Goal: Task Accomplishment & Management: Complete application form

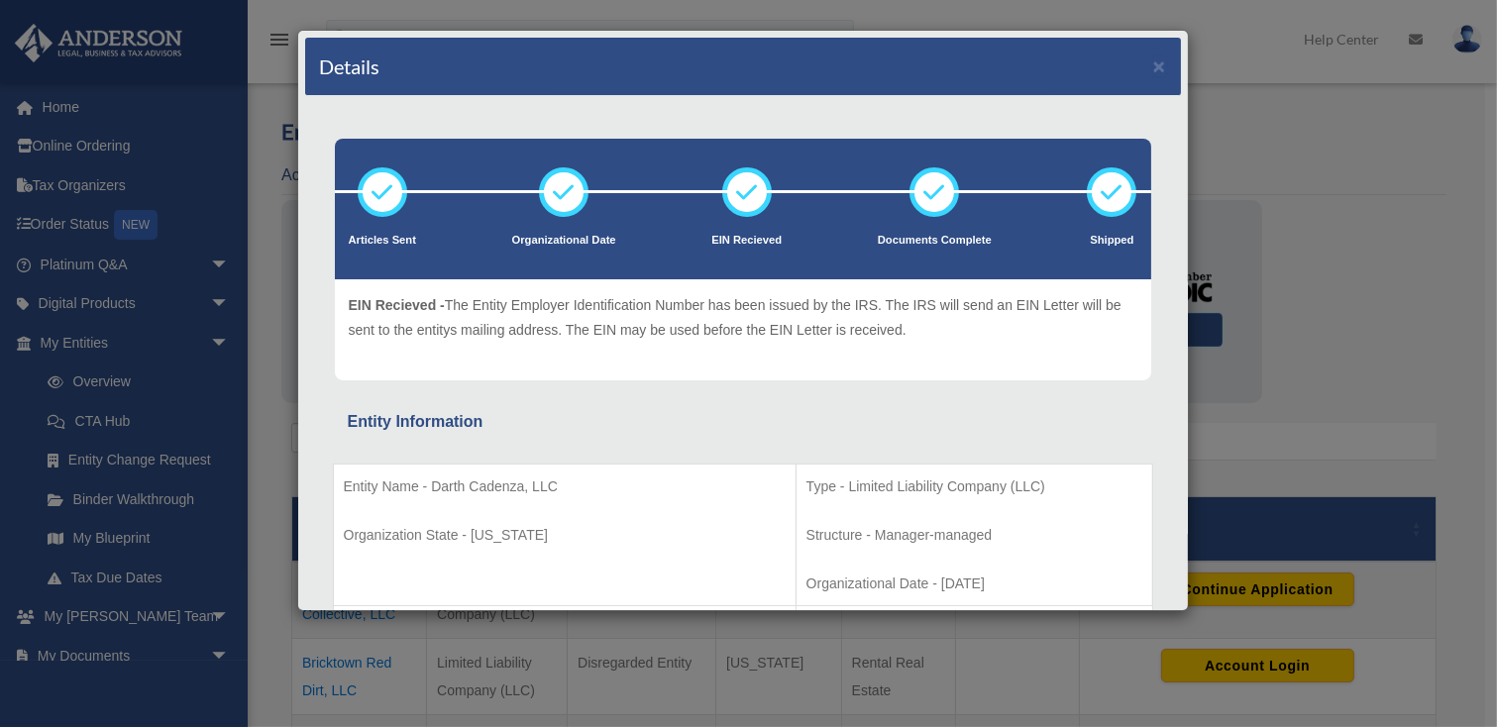
click at [975, 533] on p "Structure - Manager-managed" at bounding box center [974, 535] width 336 height 25
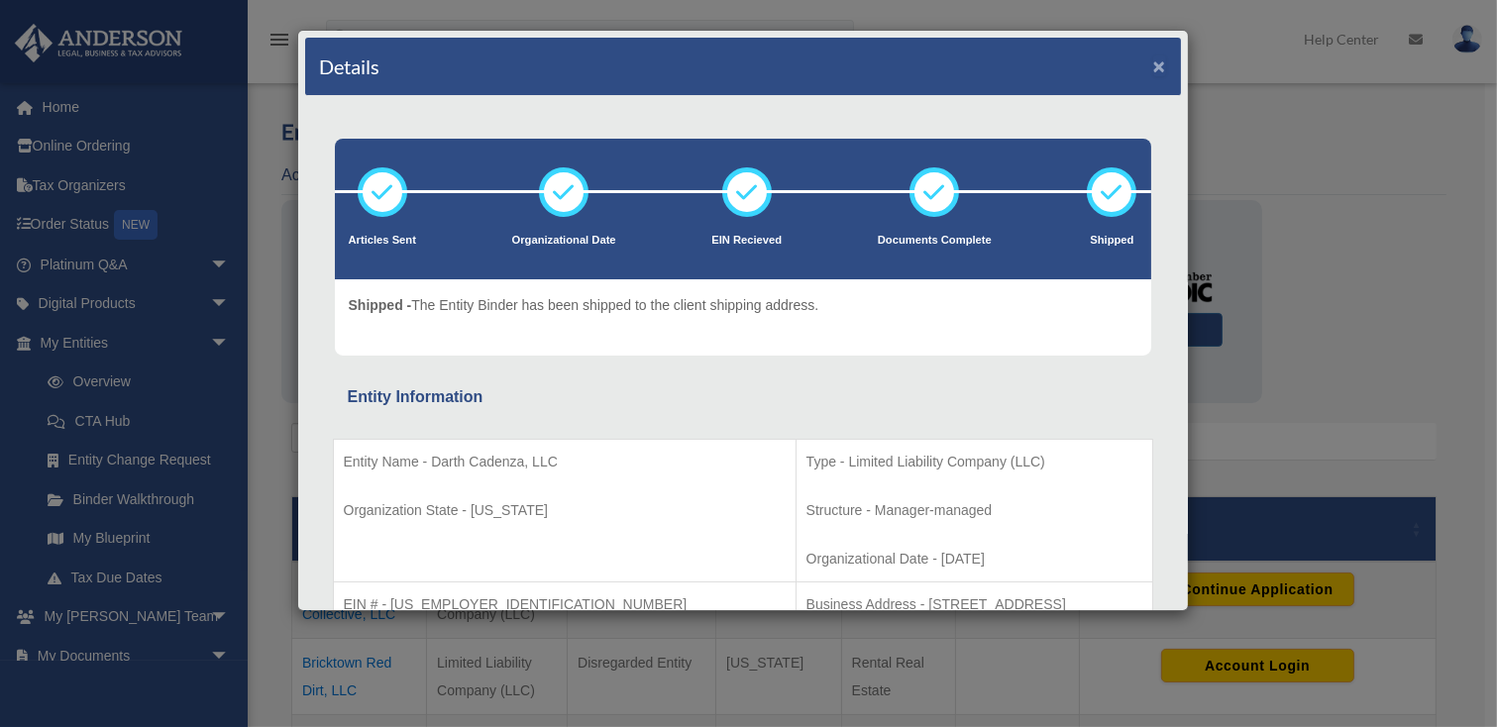
click at [1153, 68] on button "×" at bounding box center [1159, 65] width 13 height 21
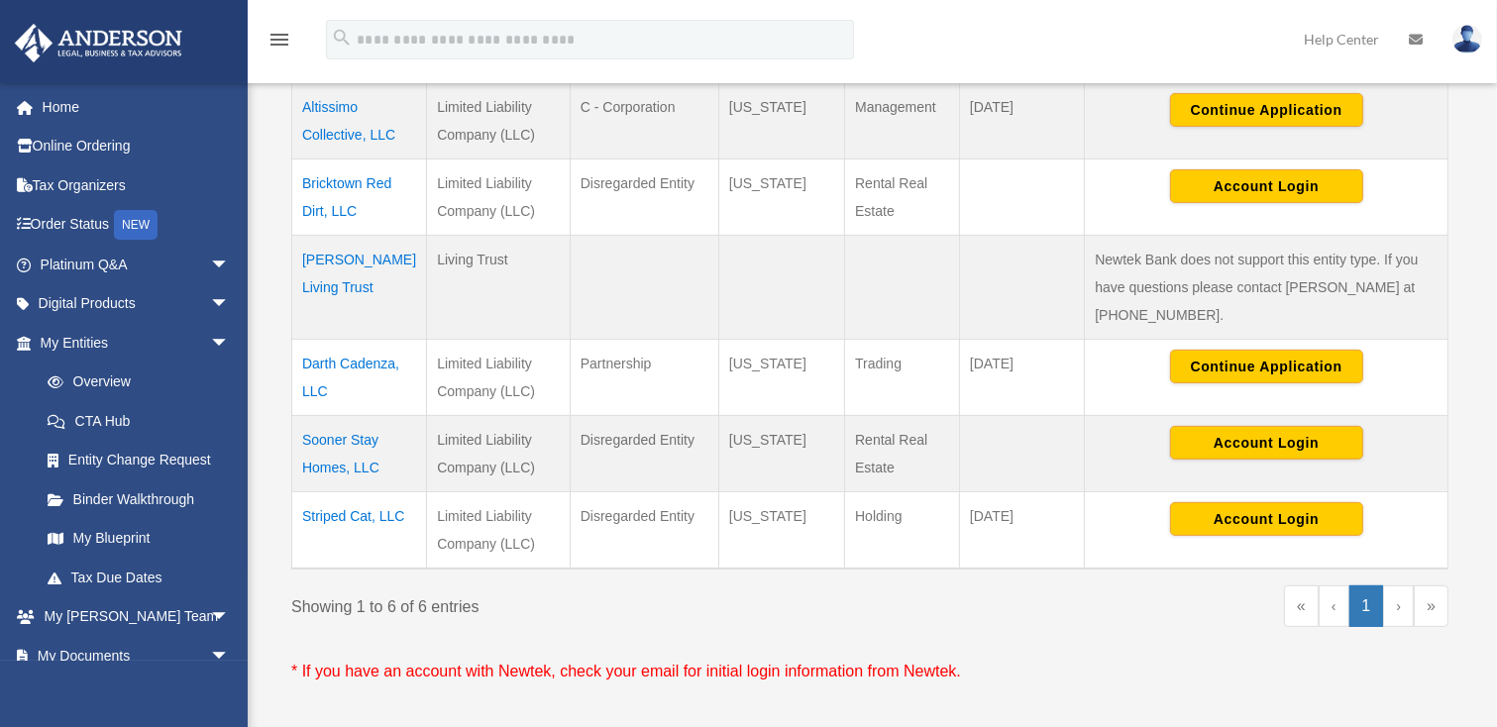
scroll to position [480, 0]
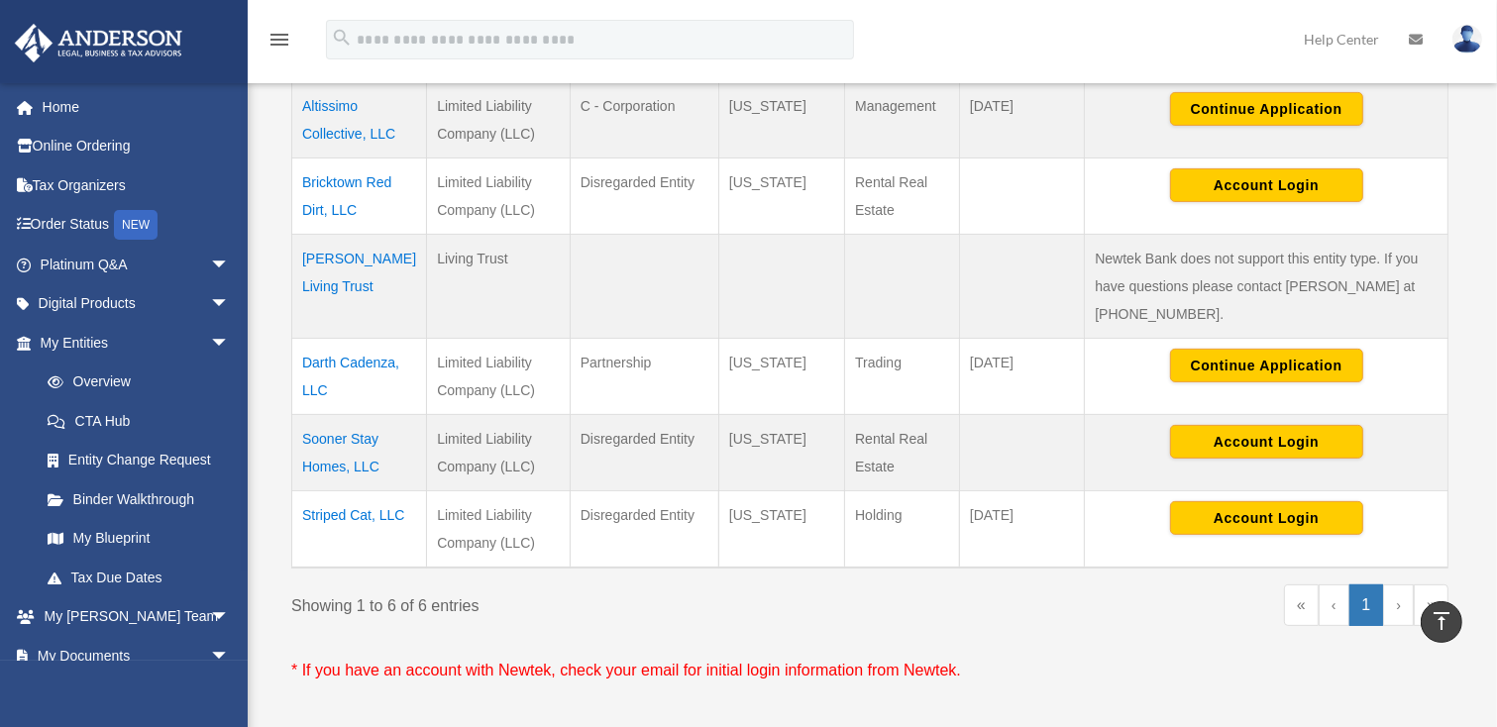
click at [371, 518] on td "Striped Cat, LLC" at bounding box center [359, 529] width 135 height 77
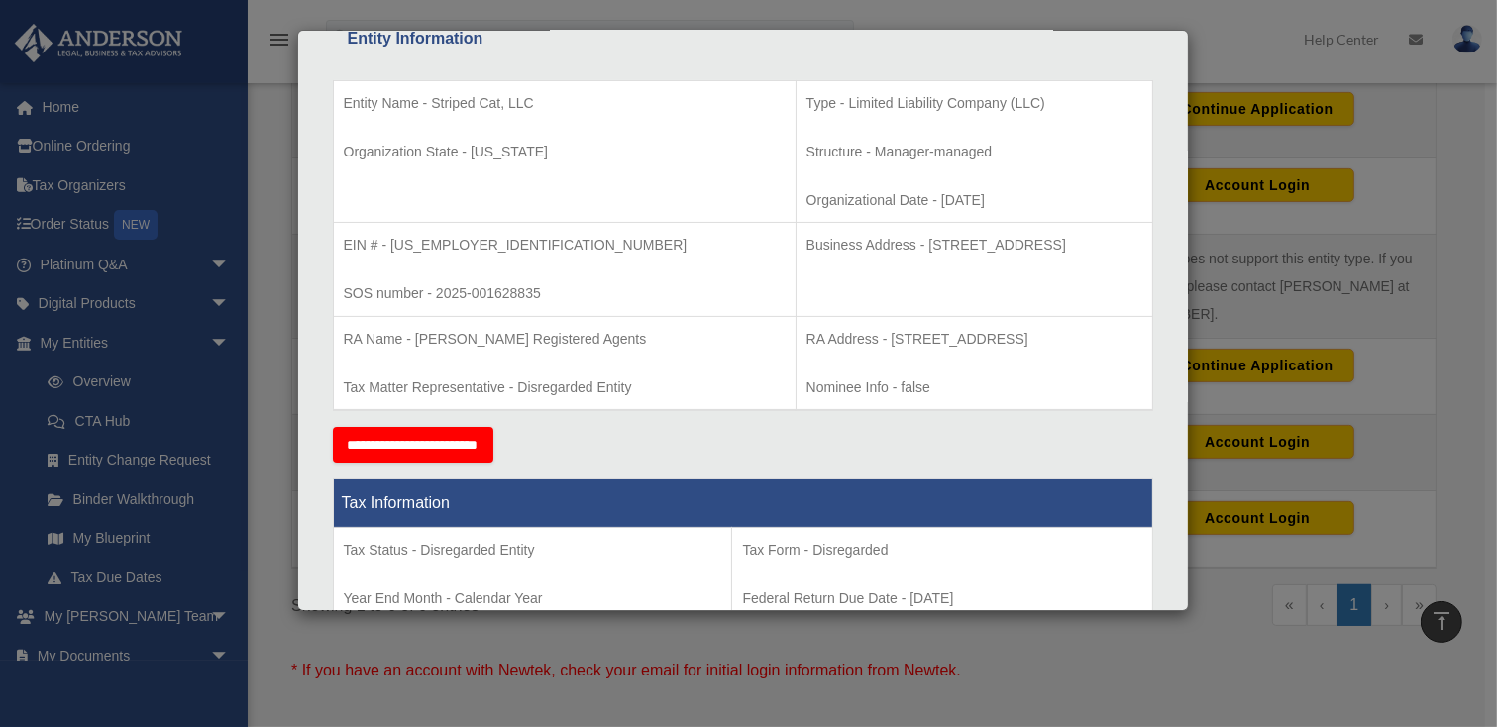
scroll to position [384, 0]
drag, startPoint x: 466, startPoint y: 246, endPoint x: 390, endPoint y: 238, distance: 75.7
click at [390, 238] on p "EIN # - [US_EMPLOYER_IDENTIFICATION_NUMBER]" at bounding box center [565, 244] width 442 height 25
copy p "[US_EMPLOYER_IDENTIFICATION_NUMBER]"
drag, startPoint x: 437, startPoint y: 292, endPoint x: 525, endPoint y: 306, distance: 89.3
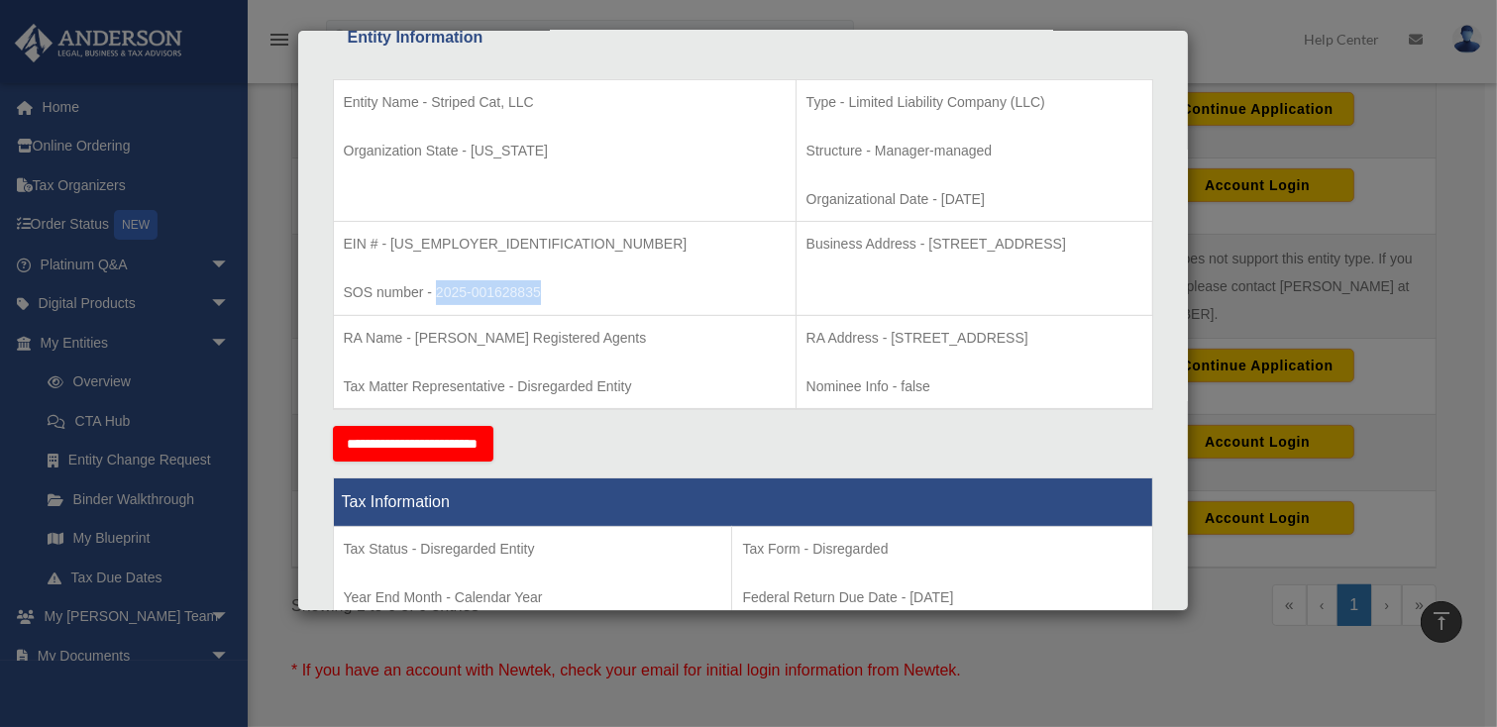
click at [525, 306] on td "EIN # - [US_EMPLOYER_IDENTIFICATION_NUMBER] SOS number - 2025-001628835" at bounding box center [564, 269] width 463 height 94
copy p "2025-001628835"
click at [857, 276] on td "Business Address - [STREET_ADDRESS]" at bounding box center [974, 269] width 357 height 94
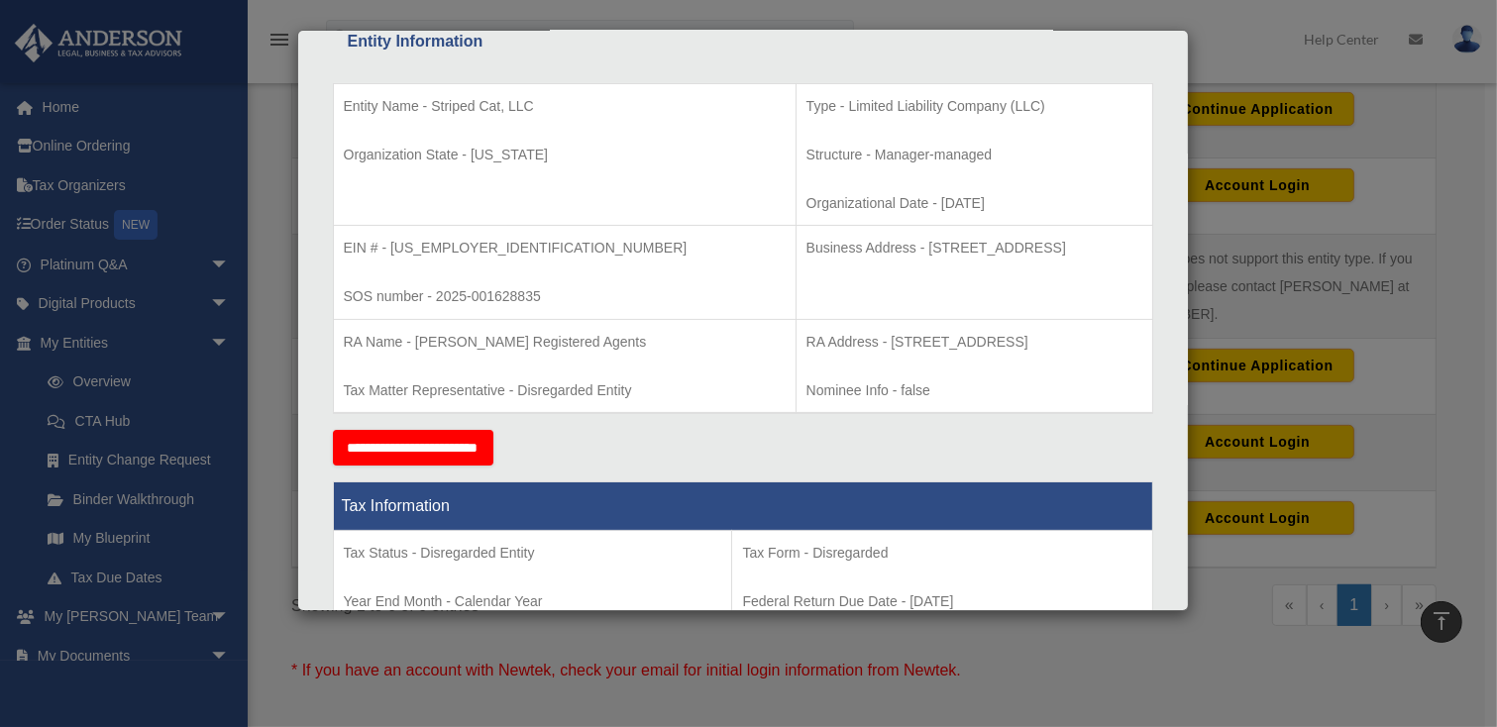
scroll to position [498, 0]
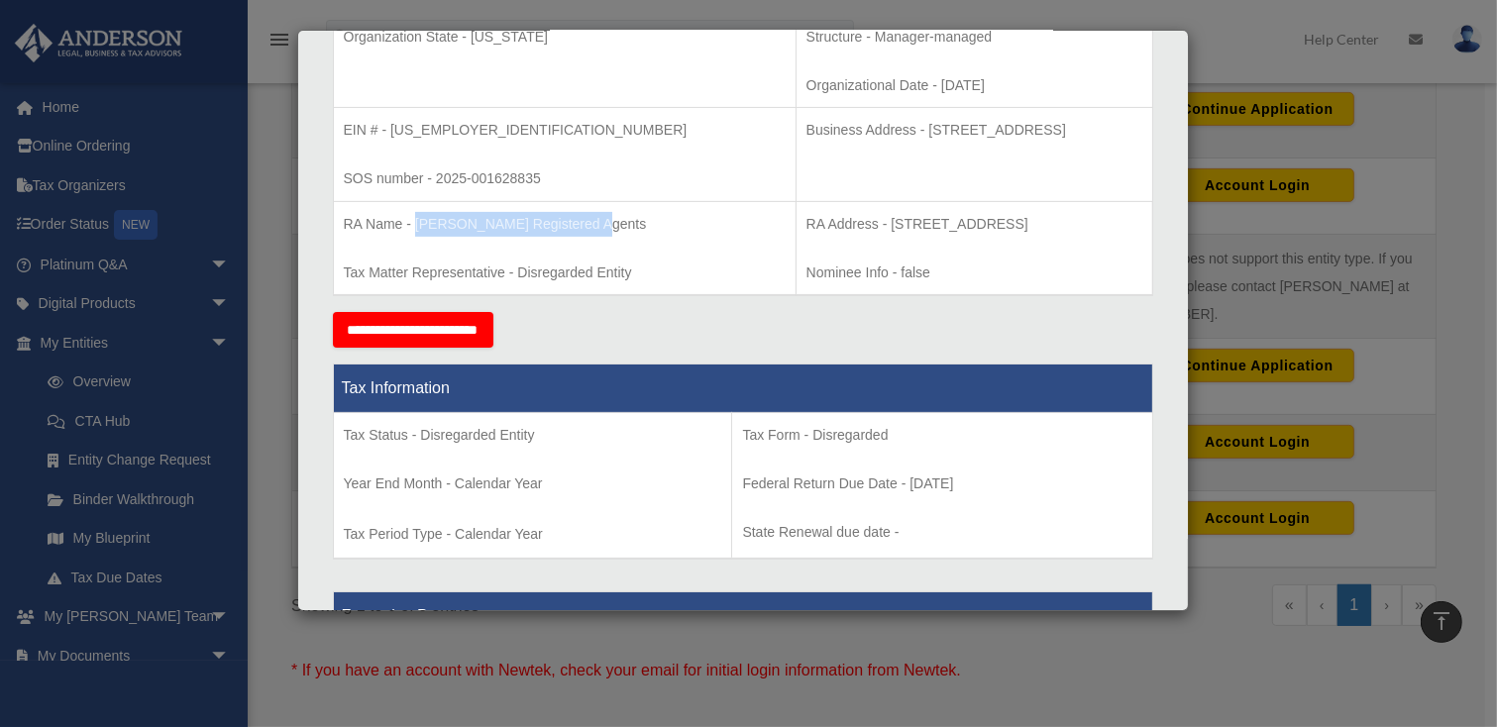
drag, startPoint x: 415, startPoint y: 219, endPoint x: 591, endPoint y: 220, distance: 176.3
click at [591, 220] on p "RA Name - [PERSON_NAME] Registered Agents" at bounding box center [565, 224] width 442 height 25
copy p "[PERSON_NAME] Registered Agents"
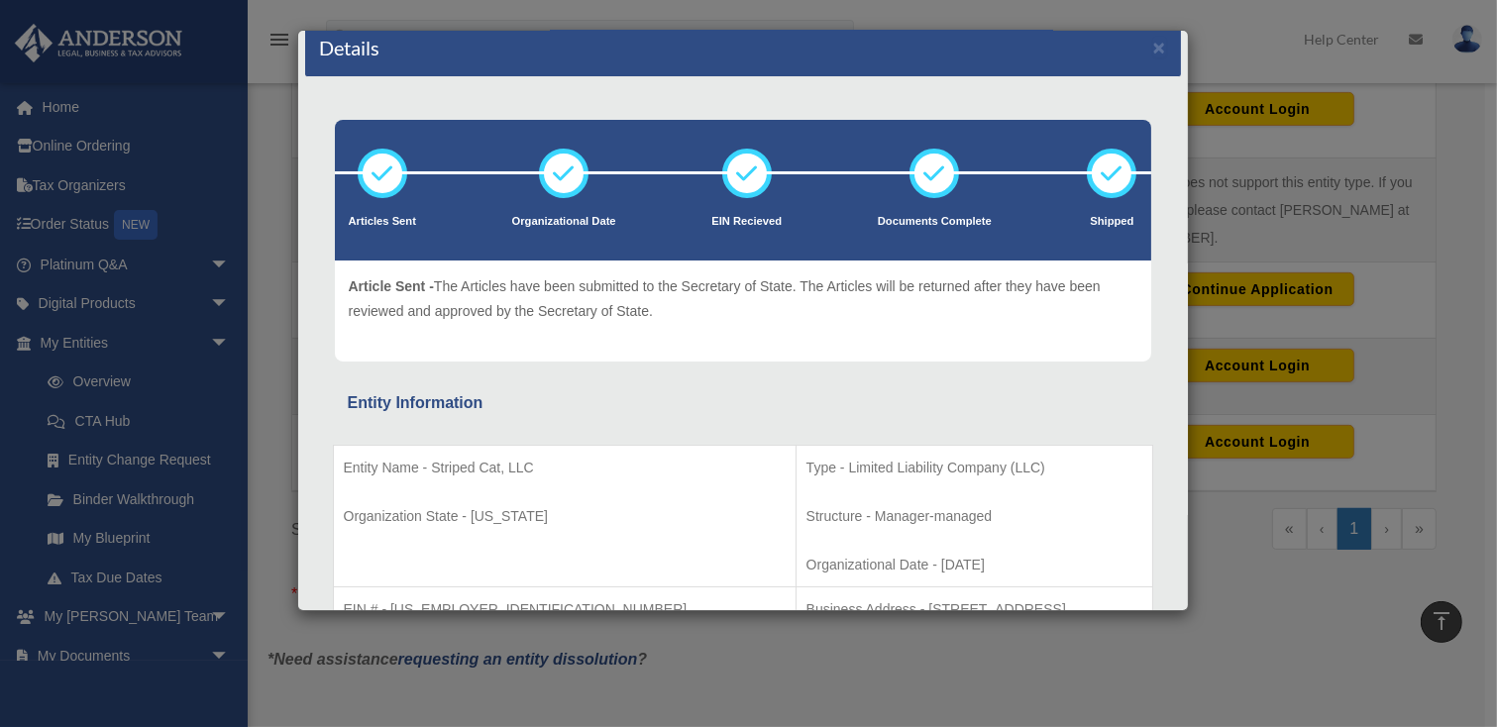
scroll to position [0, 0]
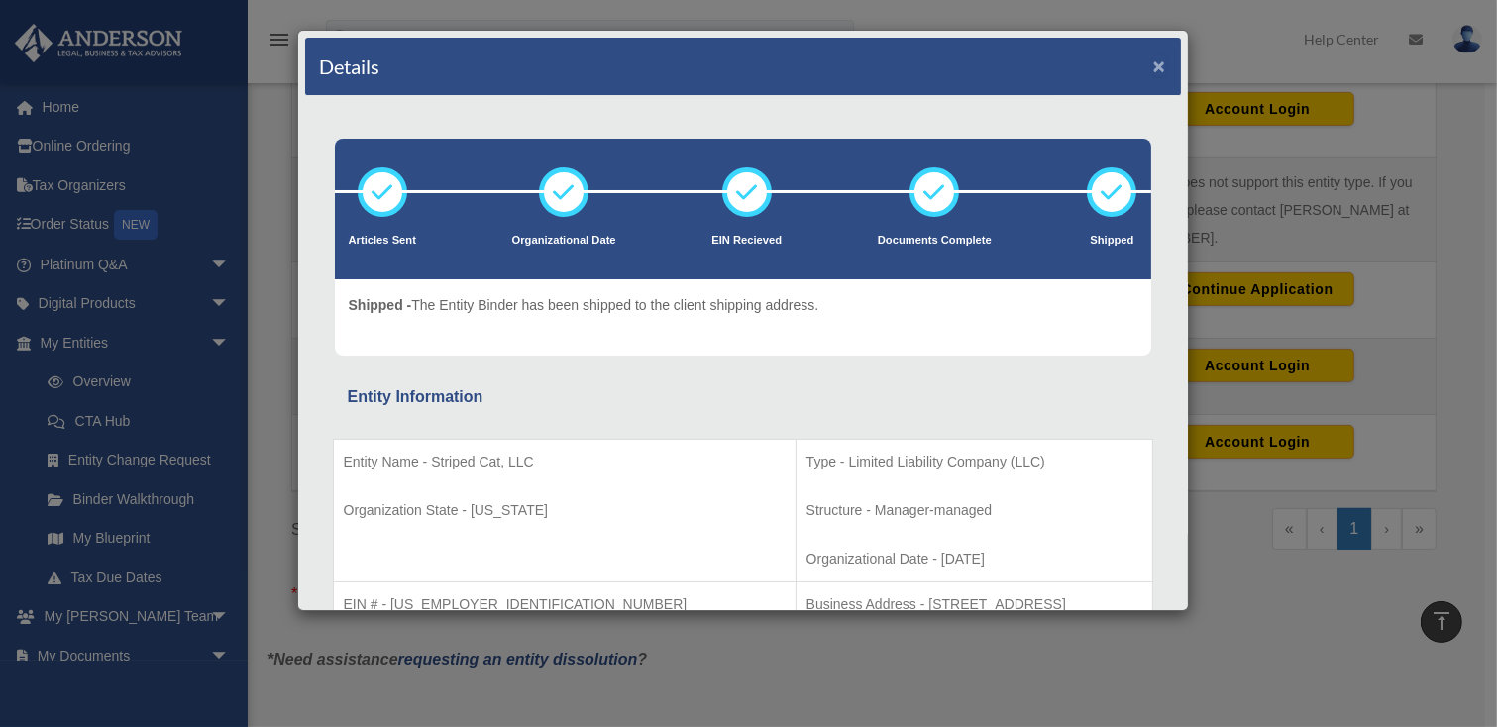
click at [1153, 65] on button "×" at bounding box center [1159, 65] width 13 height 21
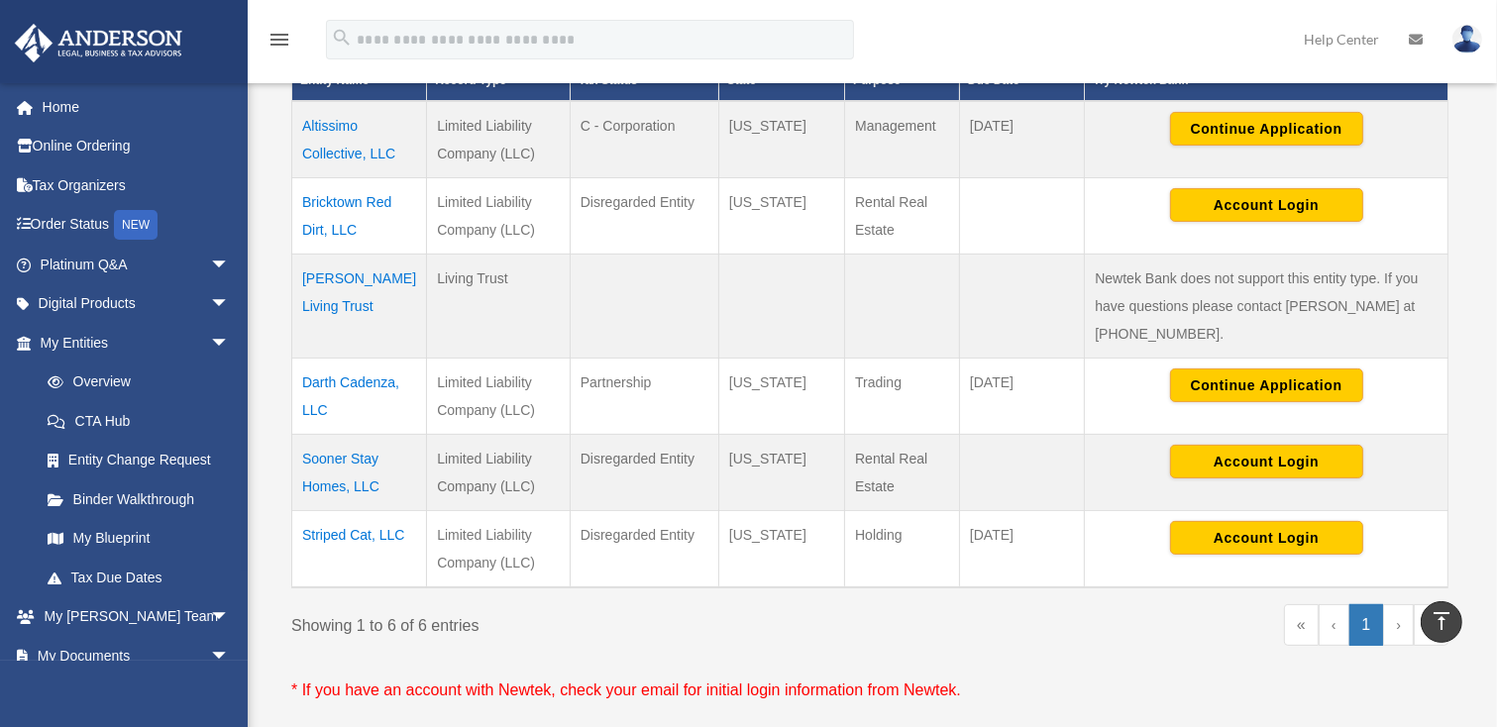
scroll to position [455, 0]
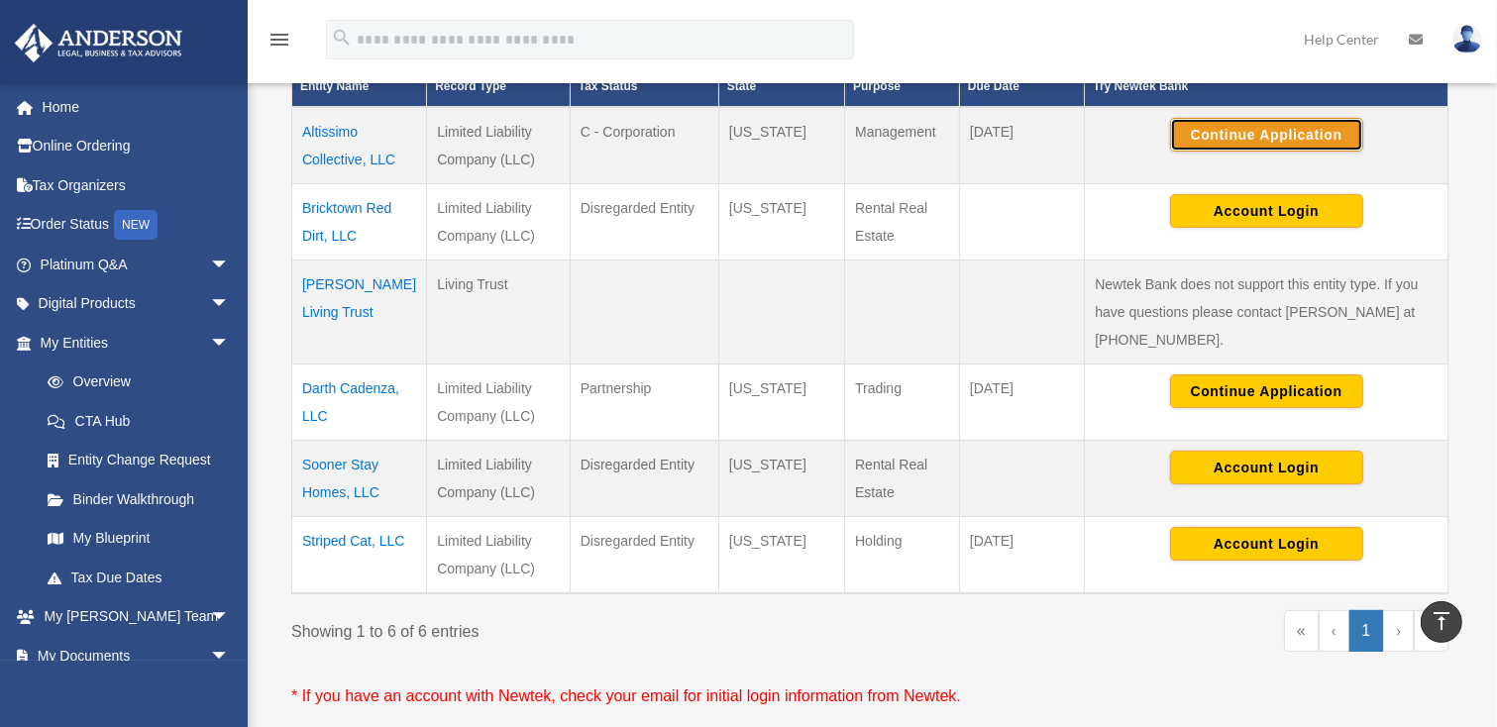
click at [1264, 134] on button "Continue Application" at bounding box center [1266, 135] width 193 height 34
click at [1436, 127] on td "Continue Application" at bounding box center [1267, 145] width 364 height 77
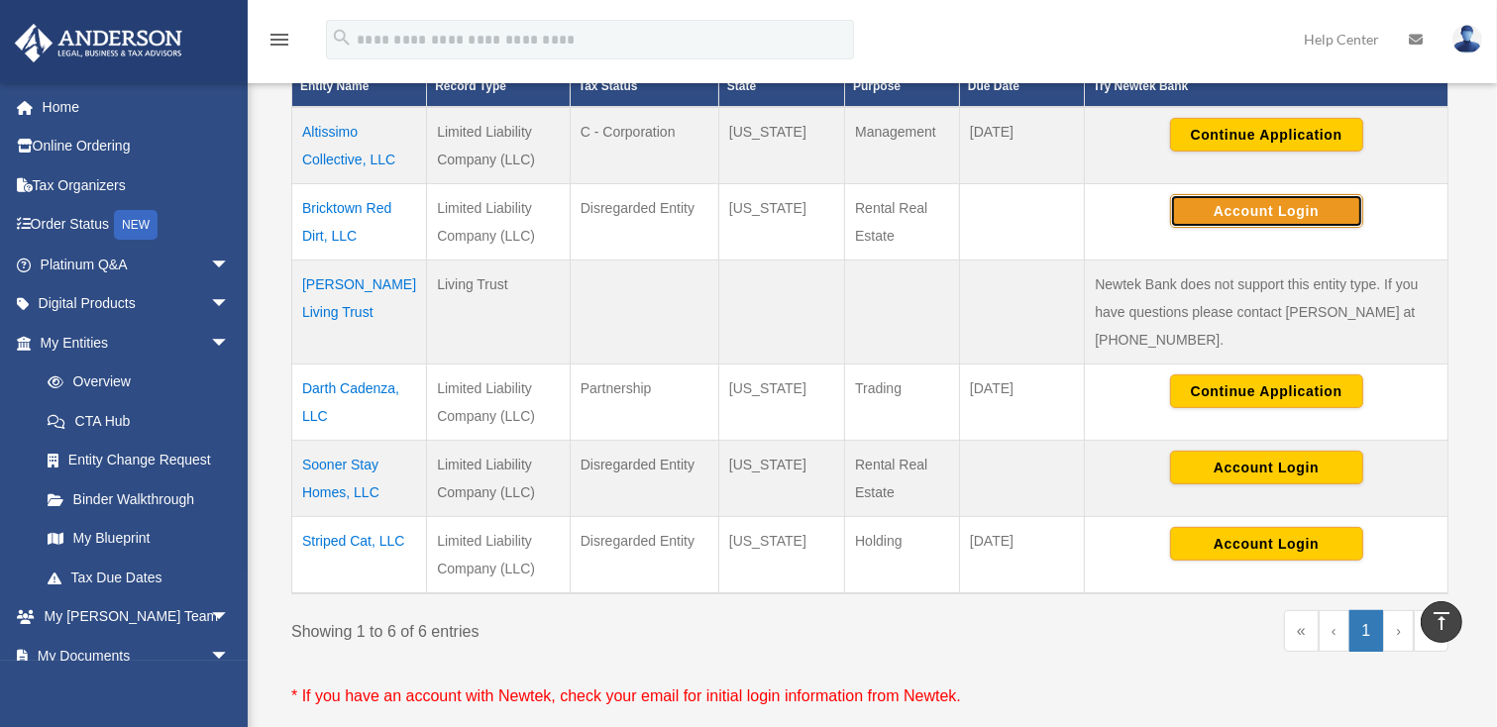
click at [1263, 215] on button "Account Login" at bounding box center [1266, 211] width 193 height 34
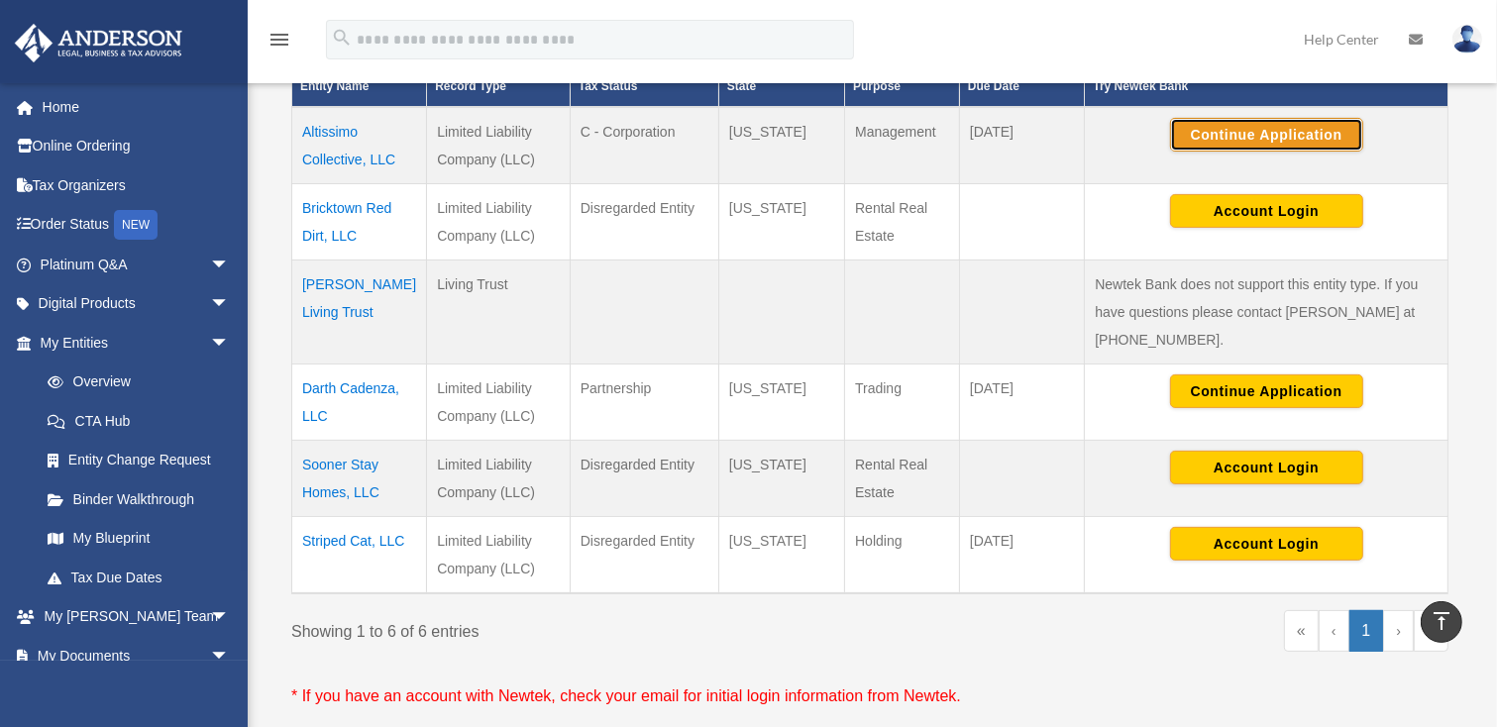
click at [1314, 135] on button "Continue Application" at bounding box center [1266, 135] width 193 height 34
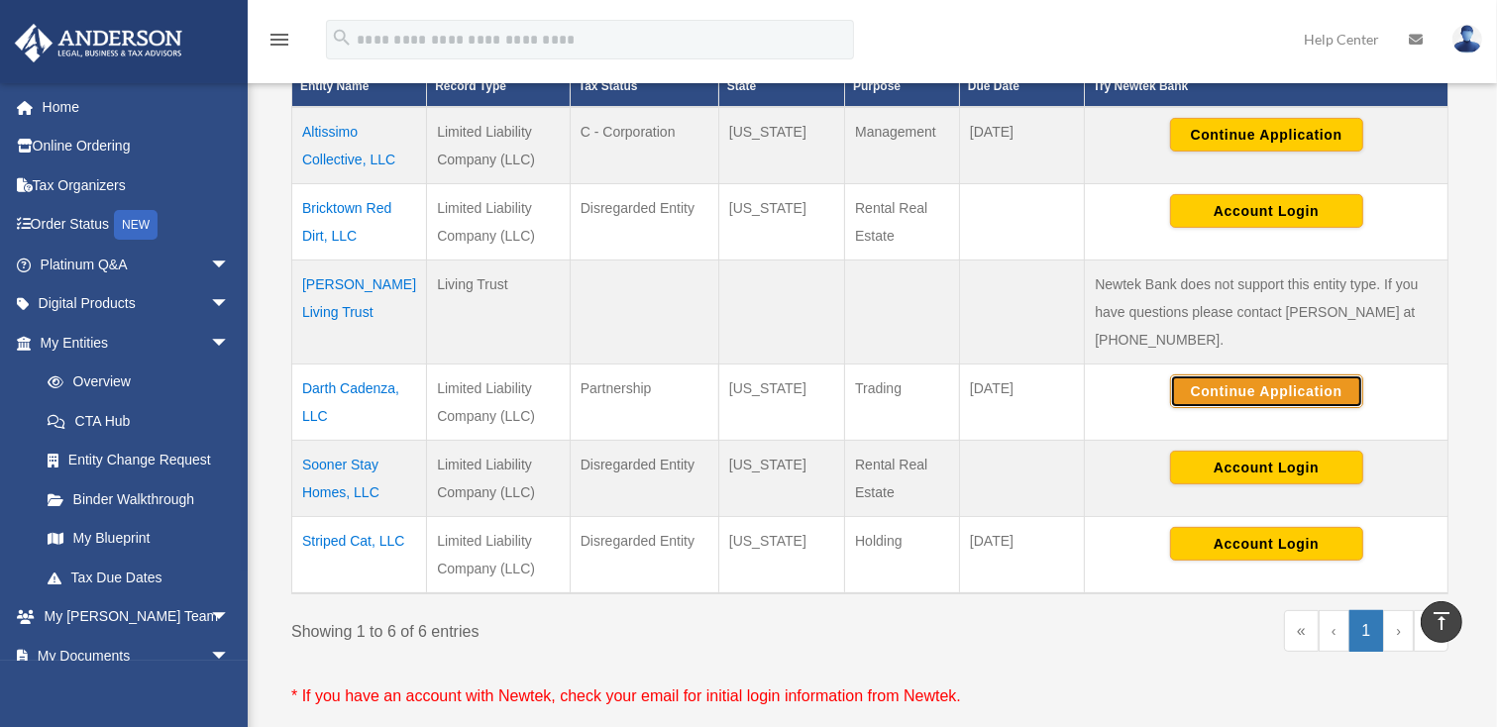
click at [1243, 386] on button "Continue Application" at bounding box center [1266, 391] width 193 height 34
click at [916, 317] on td at bounding box center [902, 313] width 115 height 104
click at [1306, 395] on button "Continue Application" at bounding box center [1266, 391] width 193 height 34
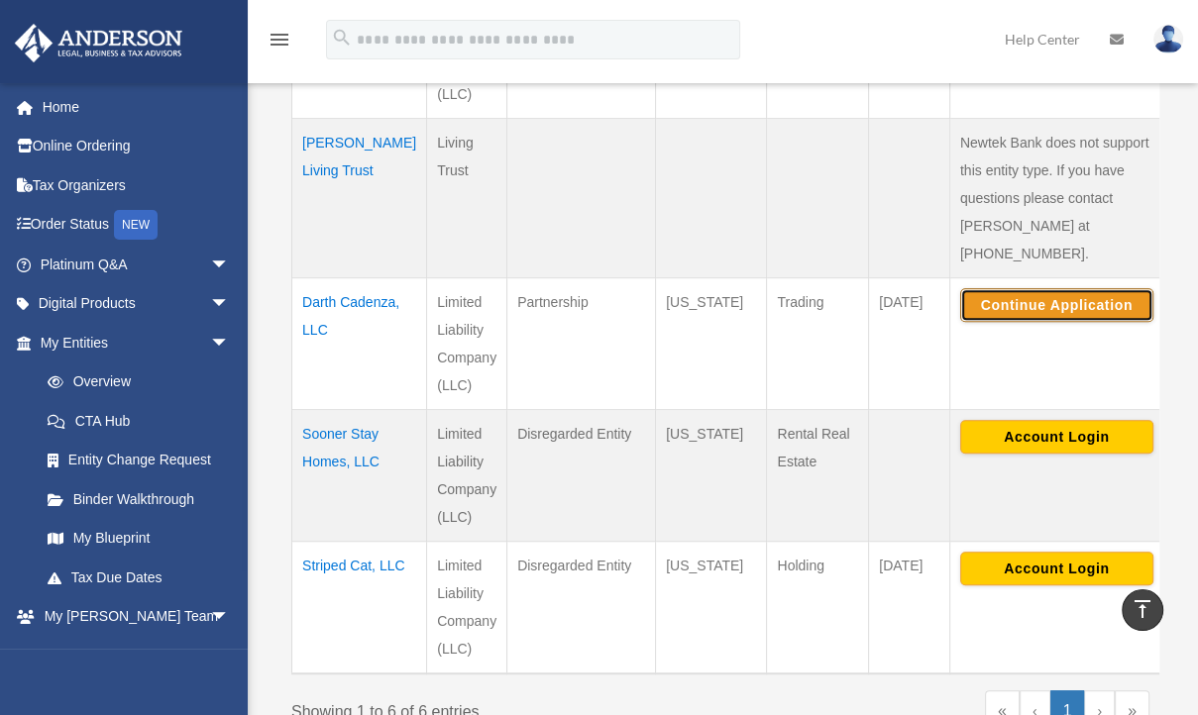
scroll to position [743, 0]
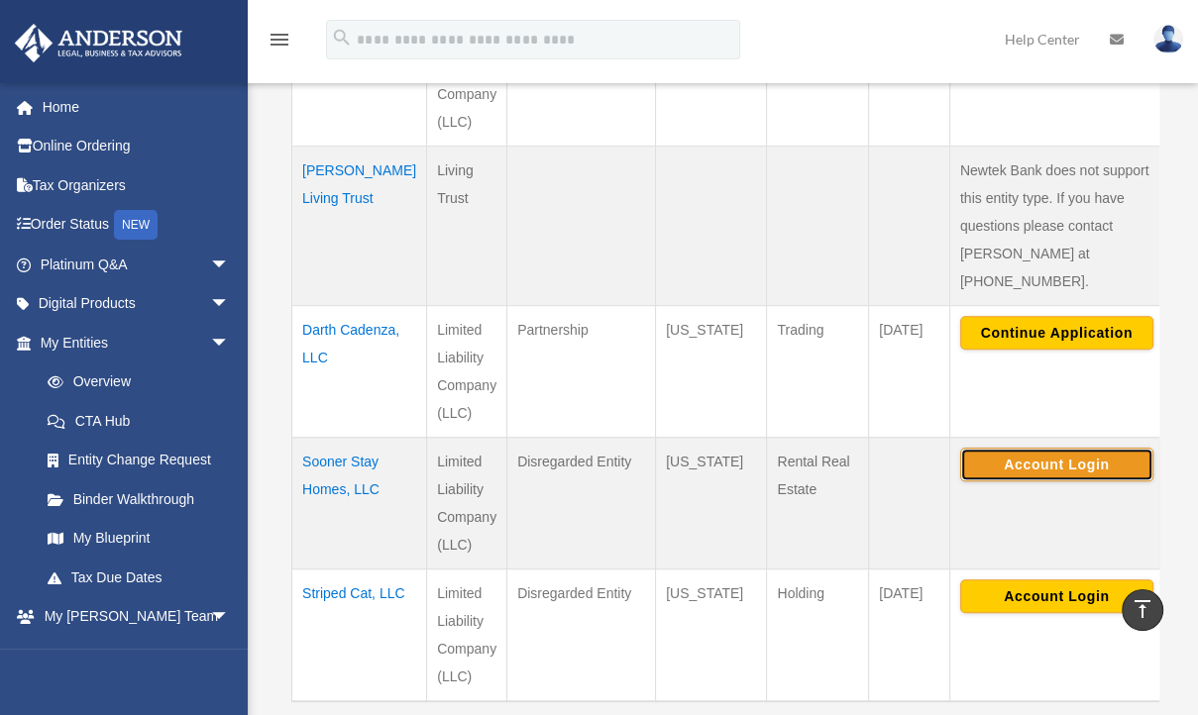
click at [1054, 448] on button "Account Login" at bounding box center [1056, 465] width 193 height 34
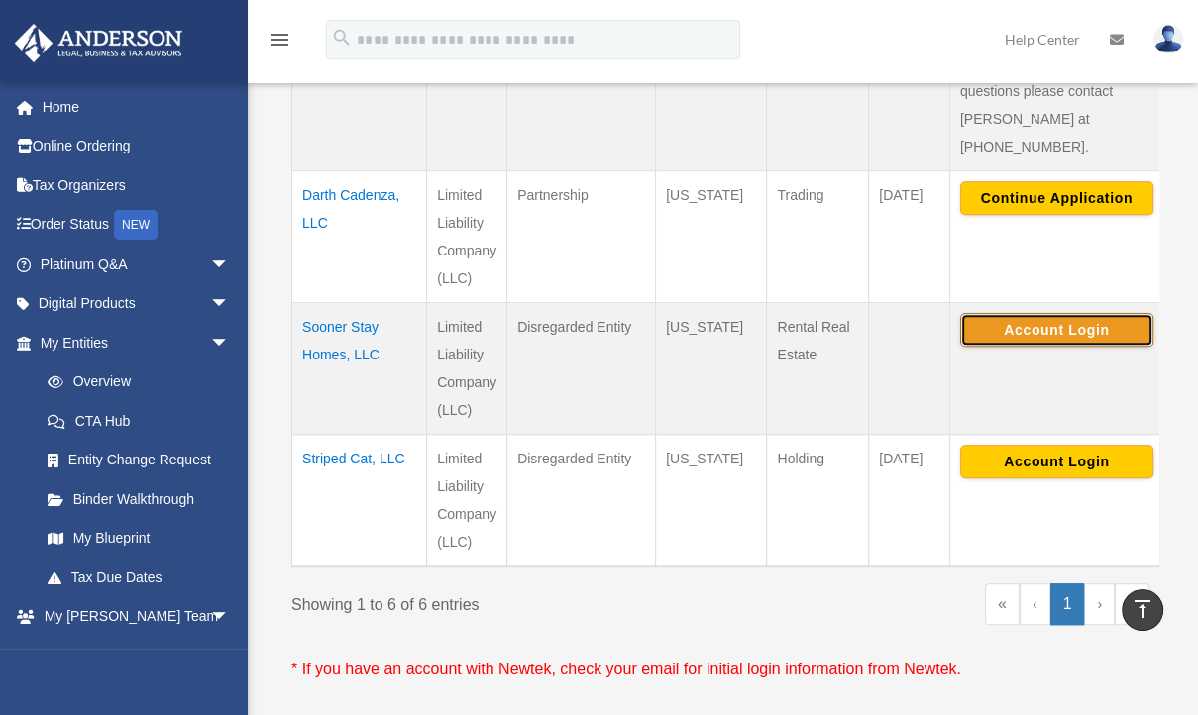
scroll to position [880, 0]
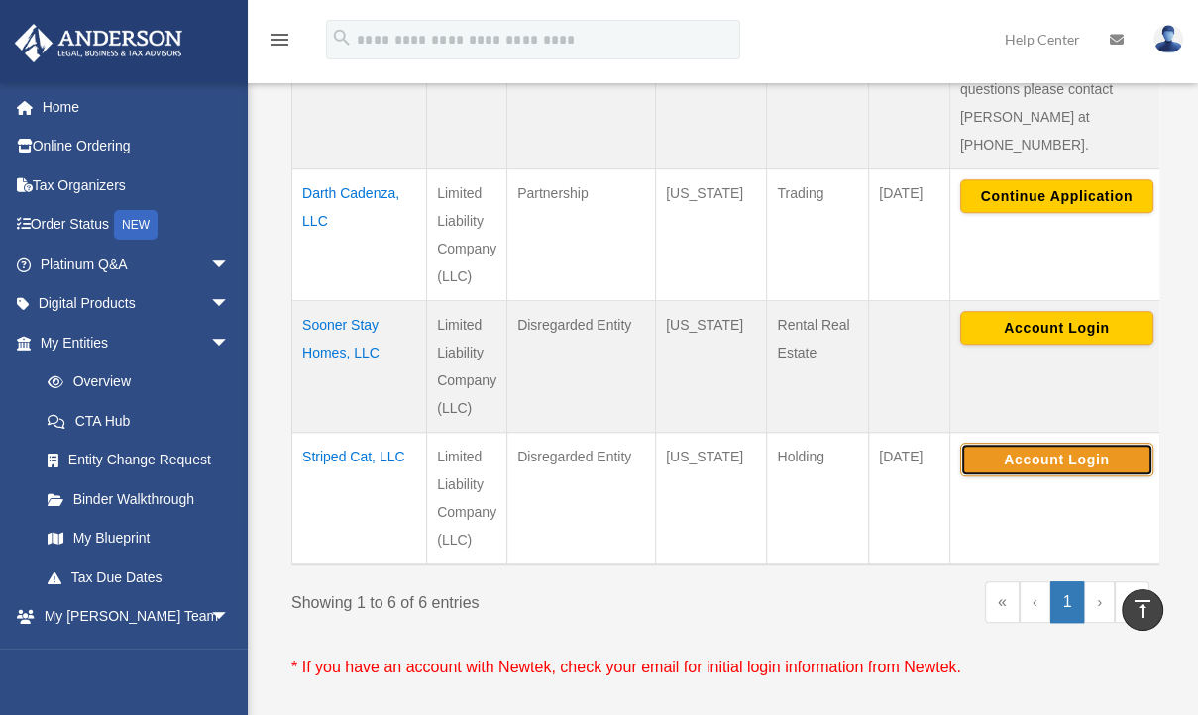
click at [1022, 443] on button "Account Login" at bounding box center [1056, 460] width 193 height 34
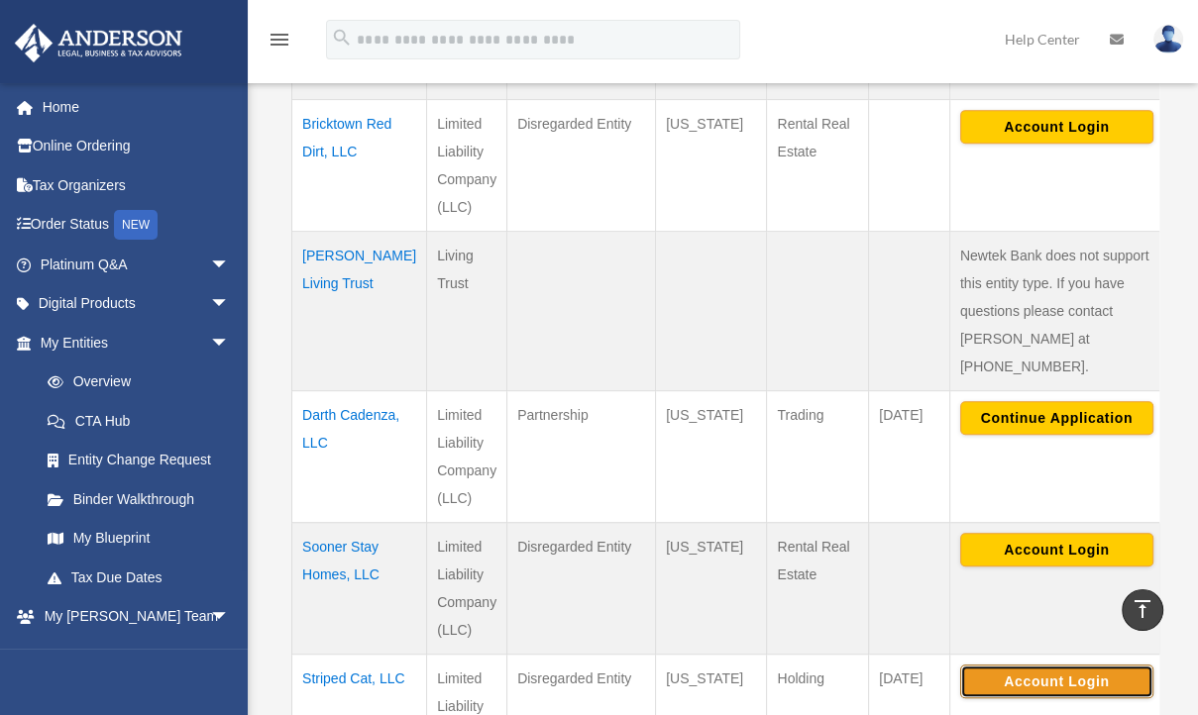
scroll to position [633, 0]
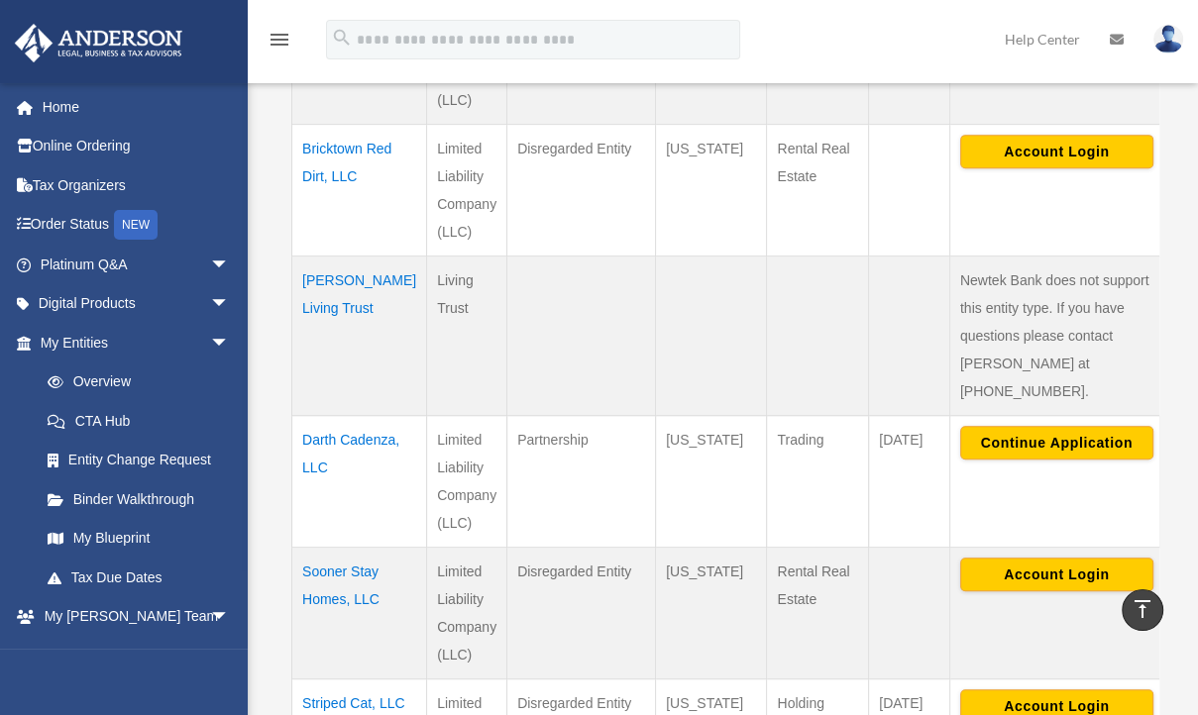
click at [872, 451] on td "[DATE]" at bounding box center [909, 482] width 81 height 132
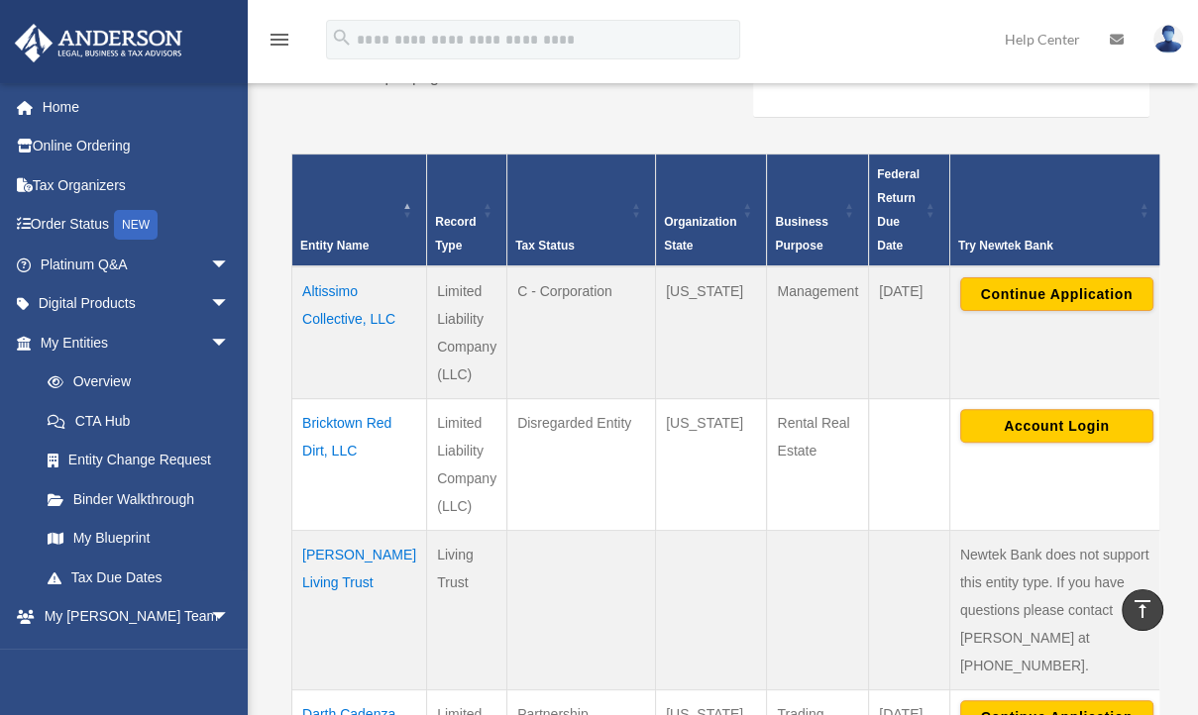
scroll to position [319, 0]
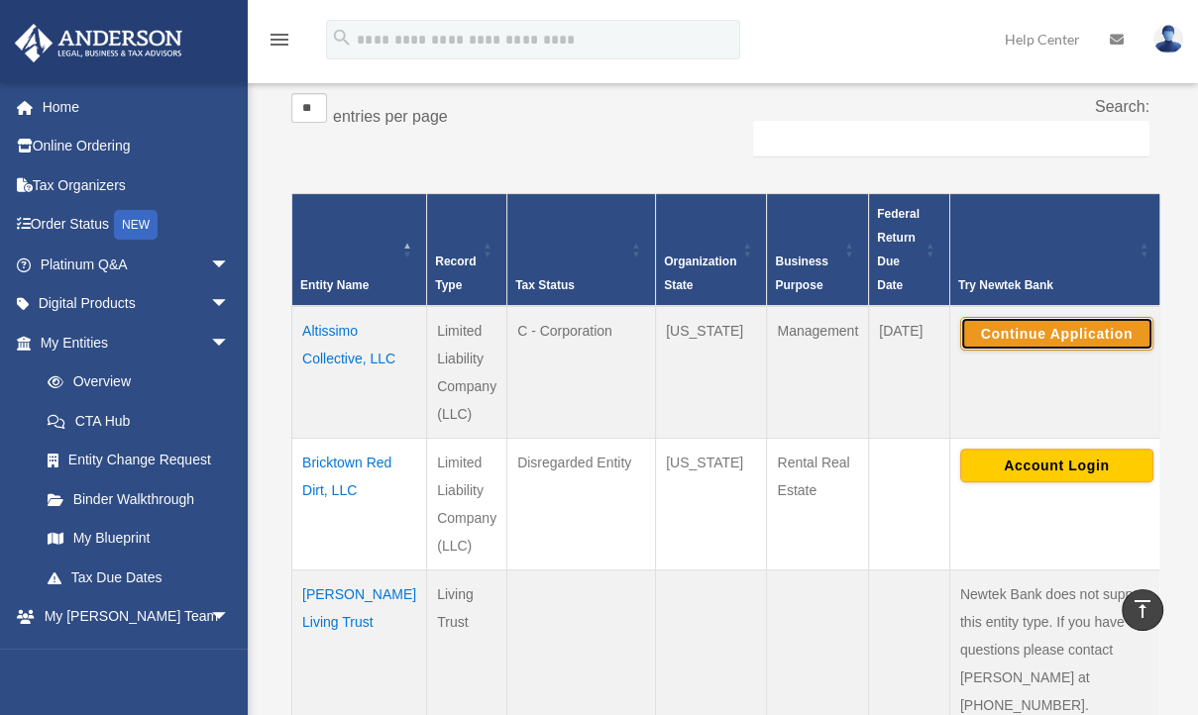
click at [1080, 317] on button "Continue Application" at bounding box center [1056, 334] width 193 height 34
